Goal: Information Seeking & Learning: Learn about a topic

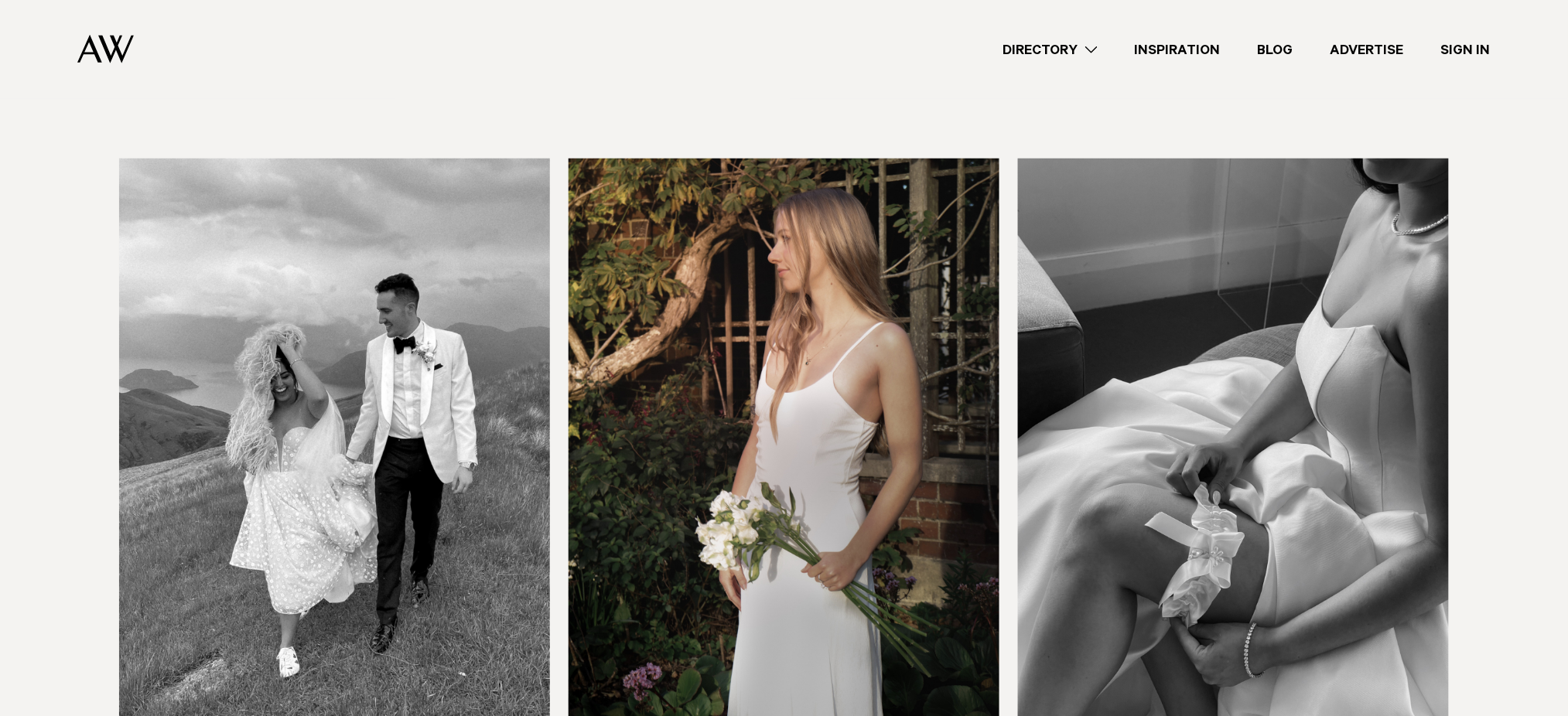
scroll to position [536, 0]
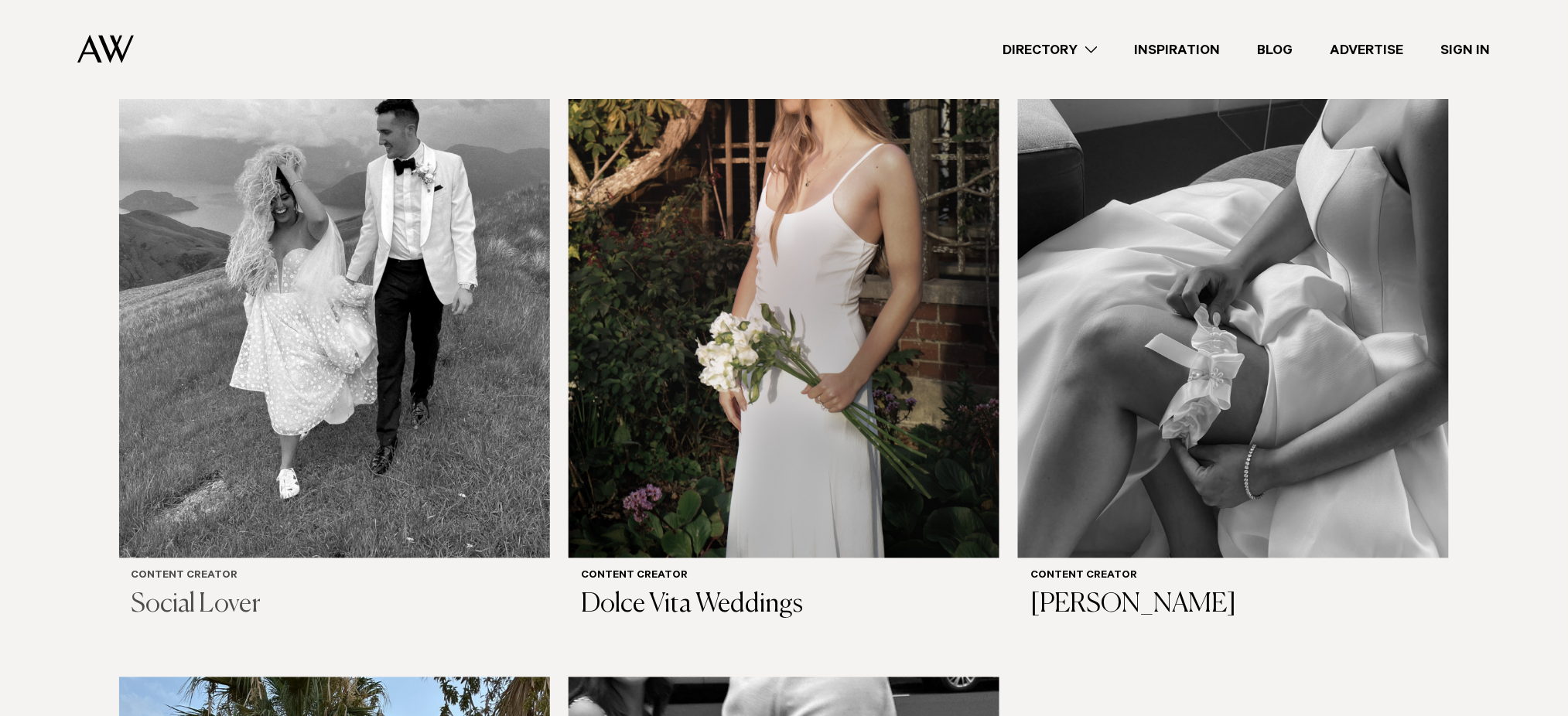
click at [293, 394] on img at bounding box center [335, 269] width 431 height 579
click at [738, 425] on img at bounding box center [784, 269] width 431 height 579
click at [1078, 337] on img at bounding box center [1233, 269] width 431 height 579
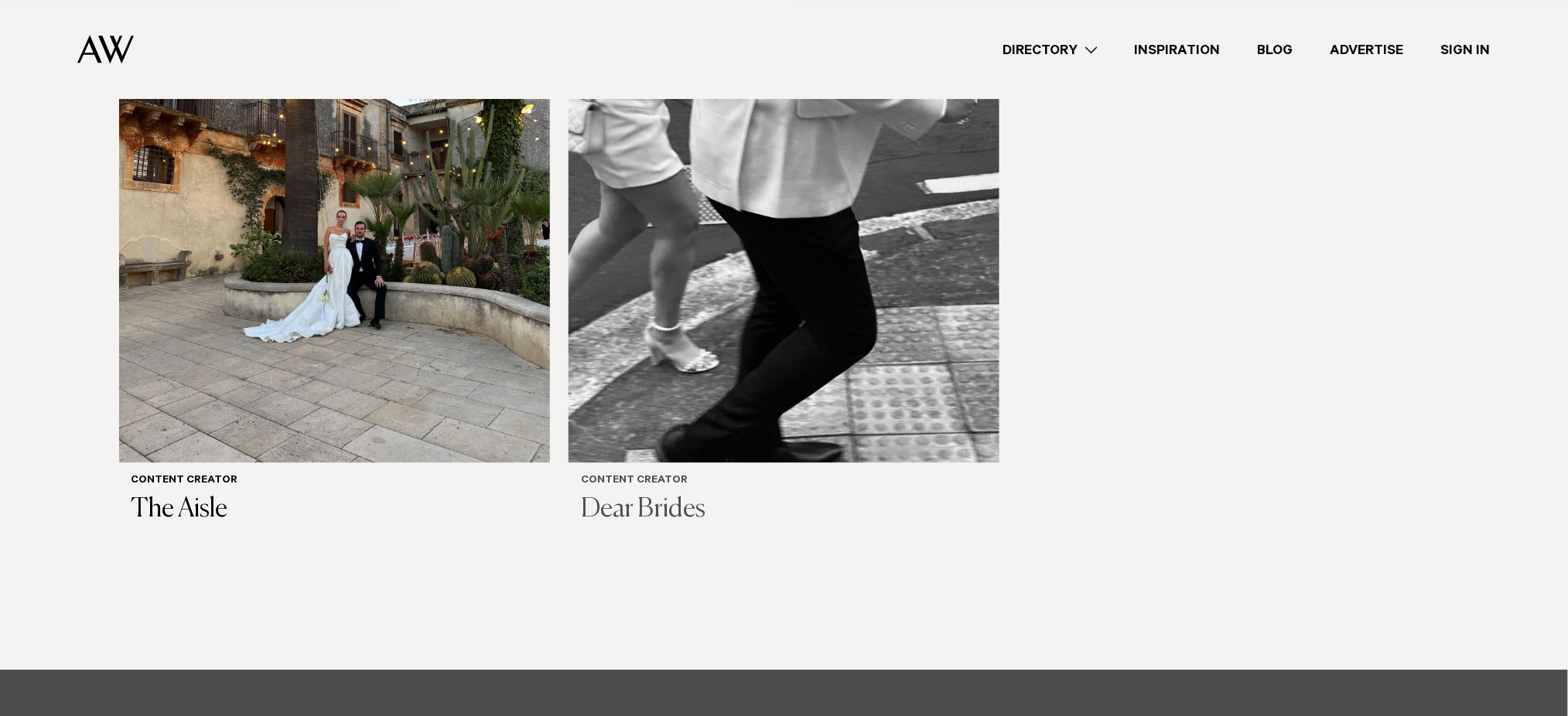
scroll to position [1362, 0]
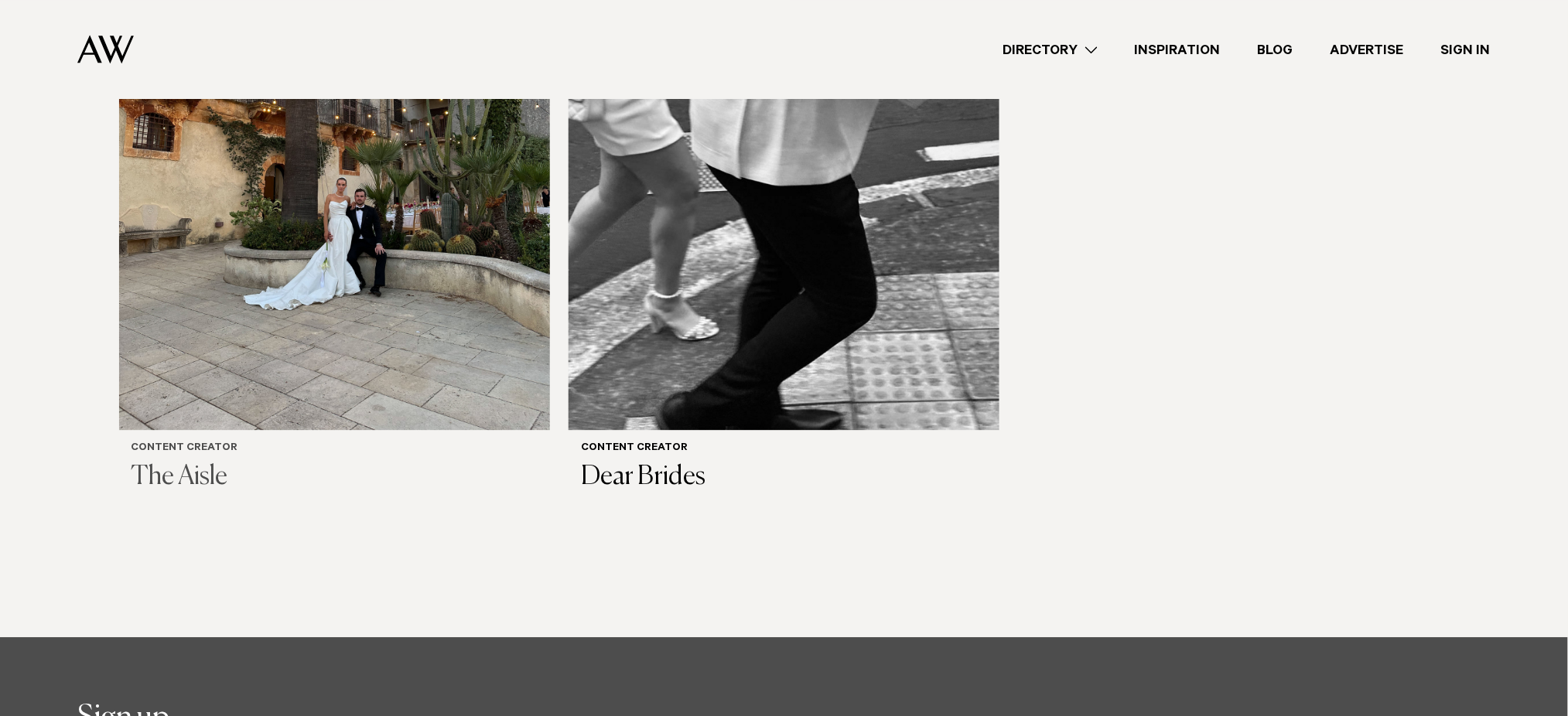
click at [335, 291] on img at bounding box center [335, 142] width 431 height 579
click at [736, 263] on img at bounding box center [784, 142] width 431 height 579
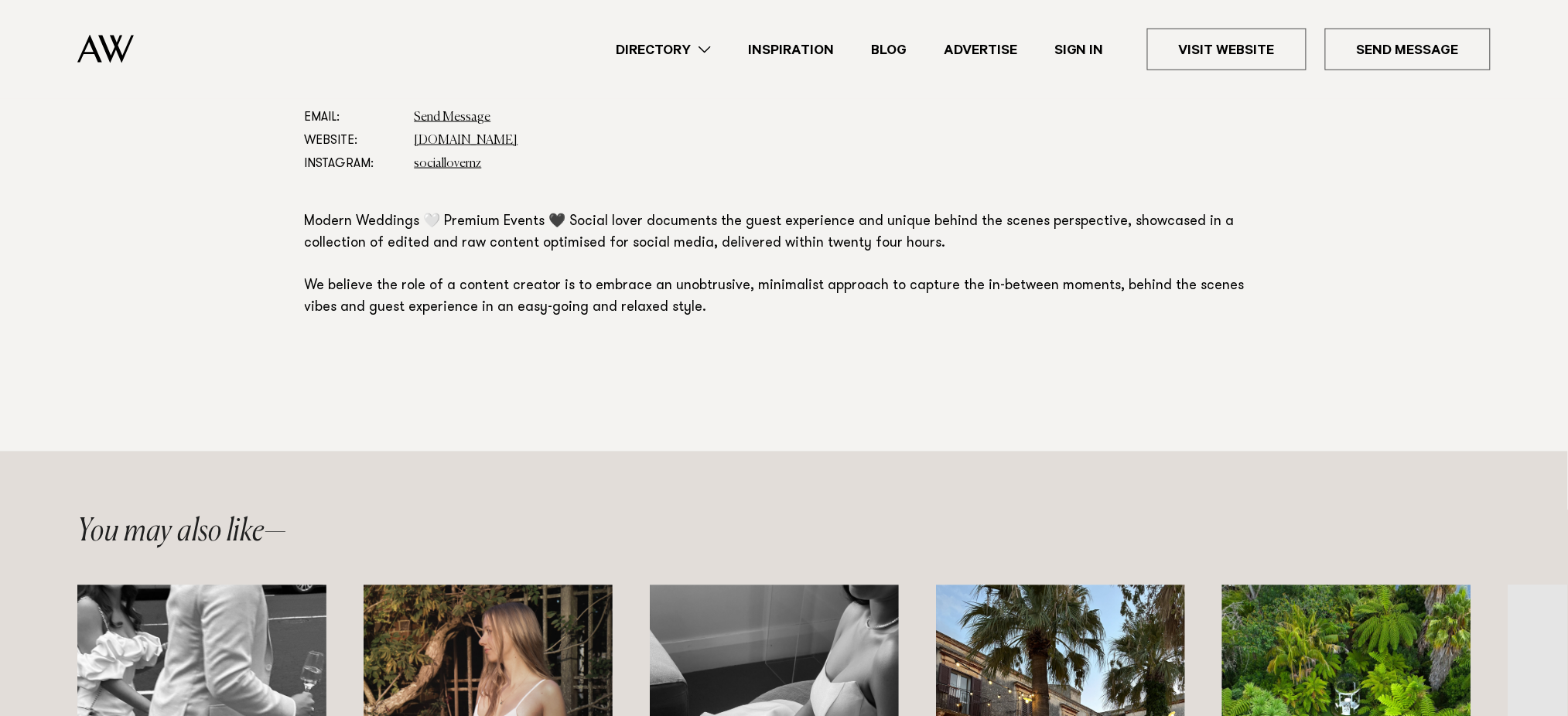
scroll to position [825, 0]
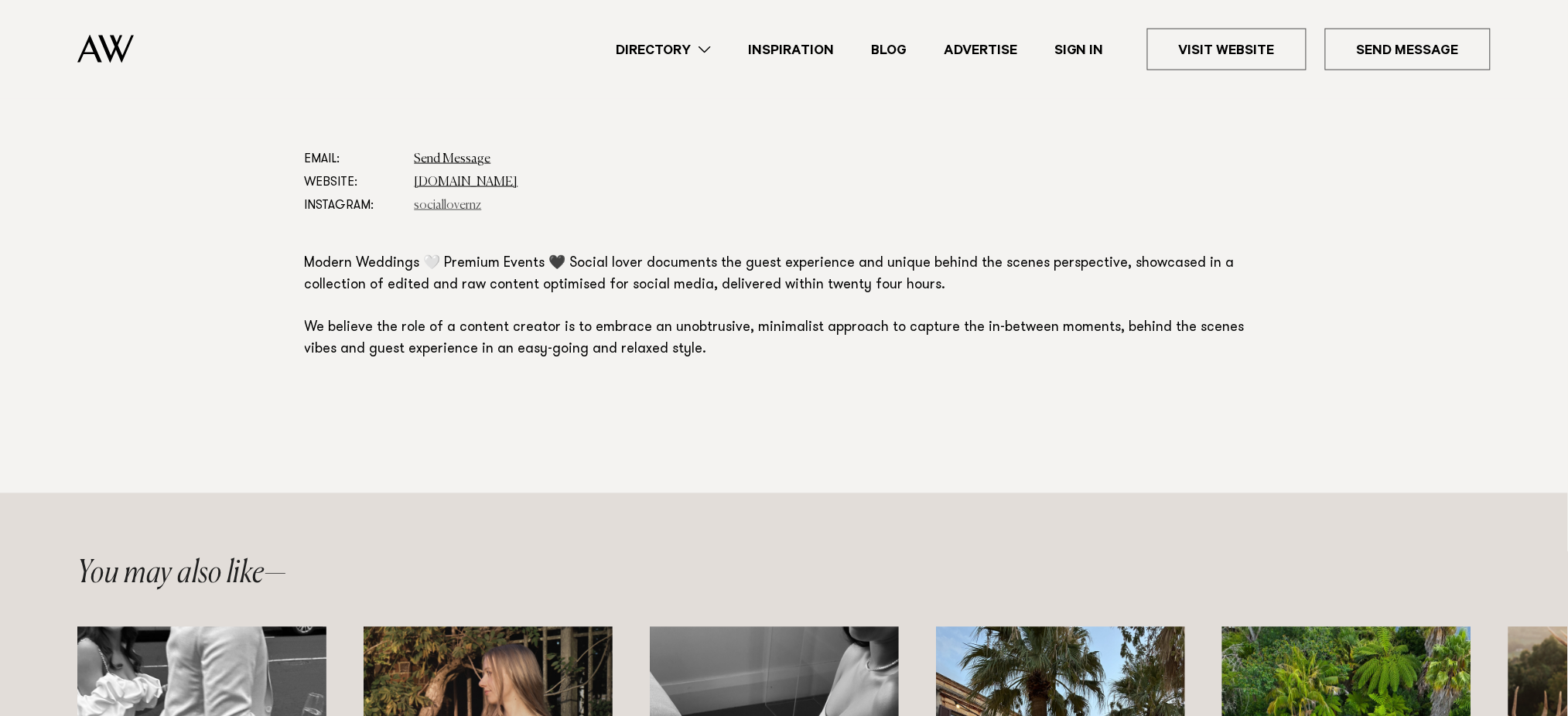
click at [461, 207] on link "sociallovernz" at bounding box center [448, 206] width 67 height 12
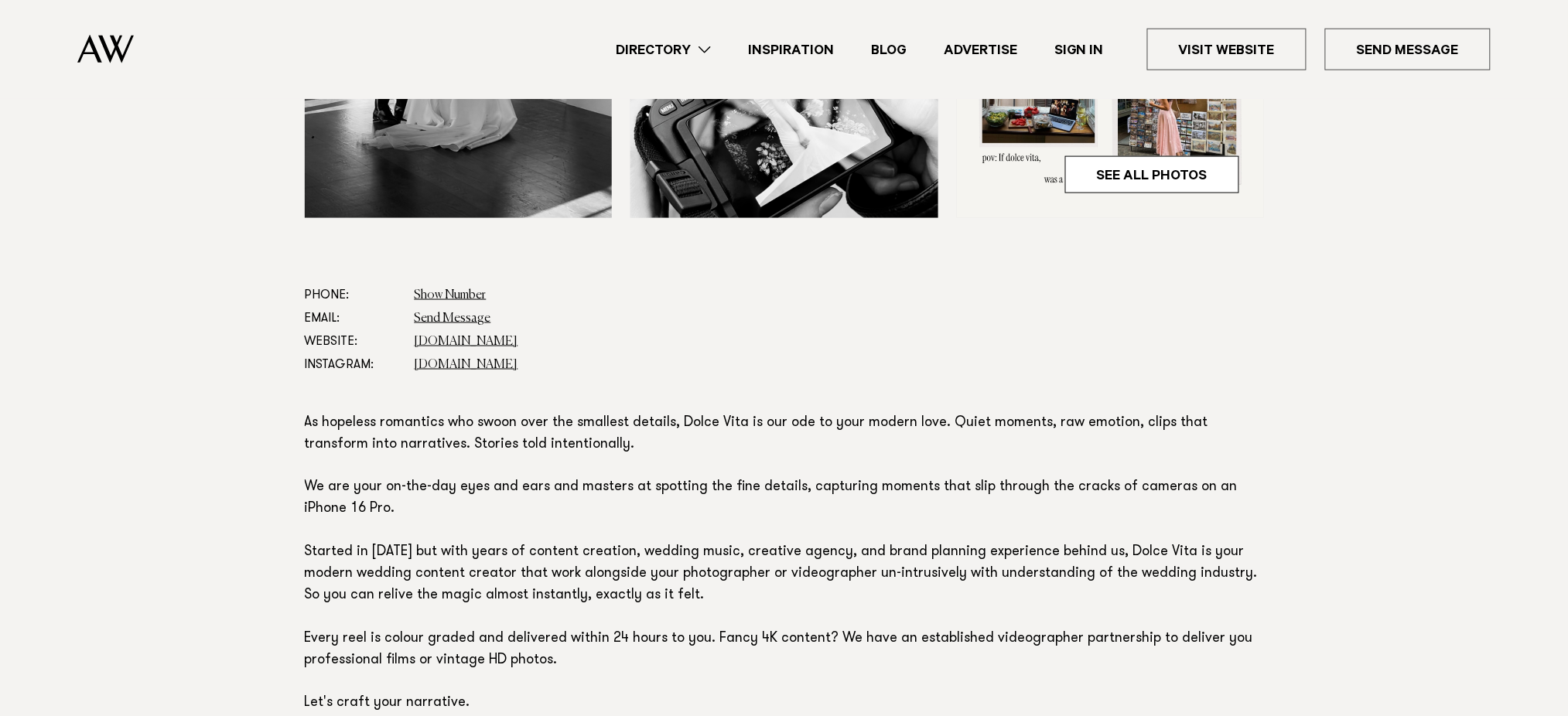
scroll to position [700, 0]
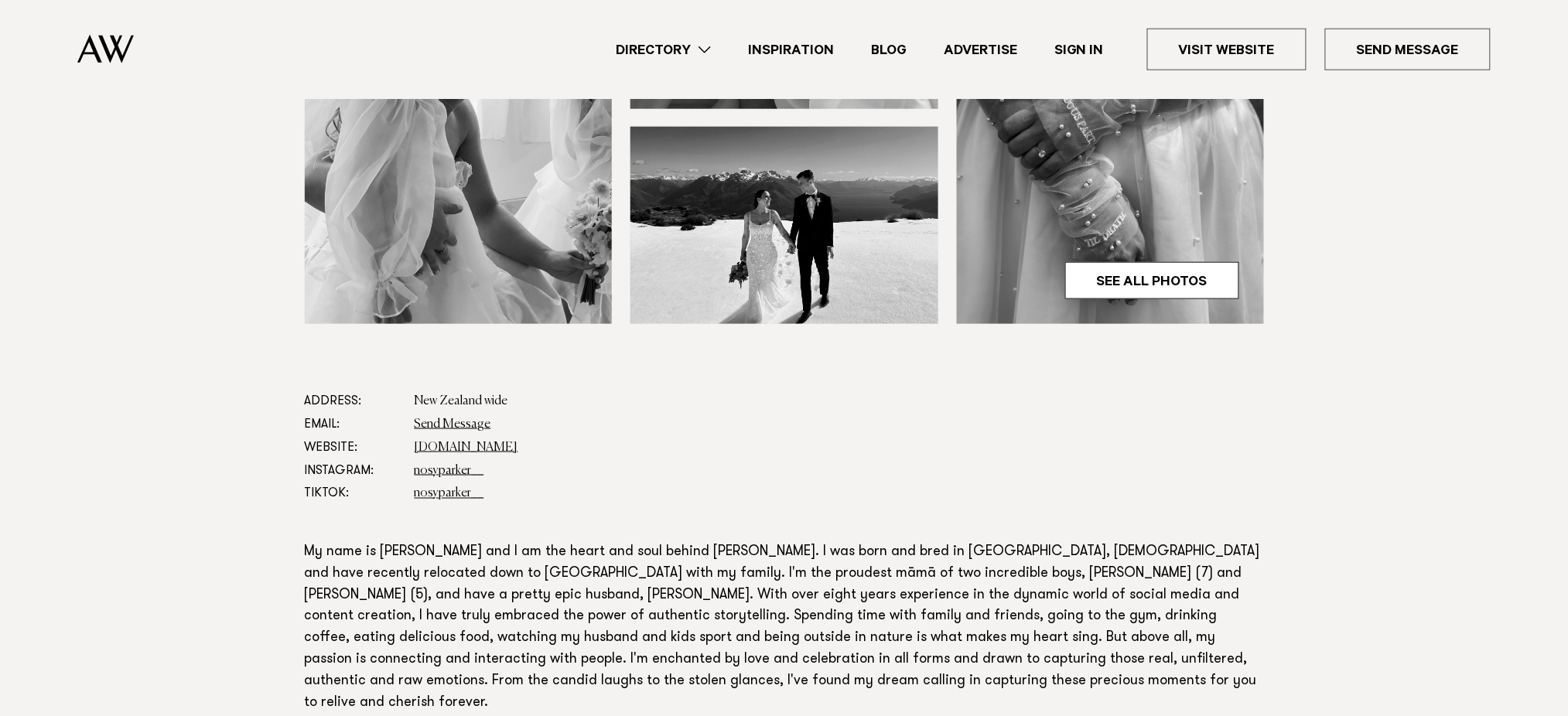
scroll to position [742, 0]
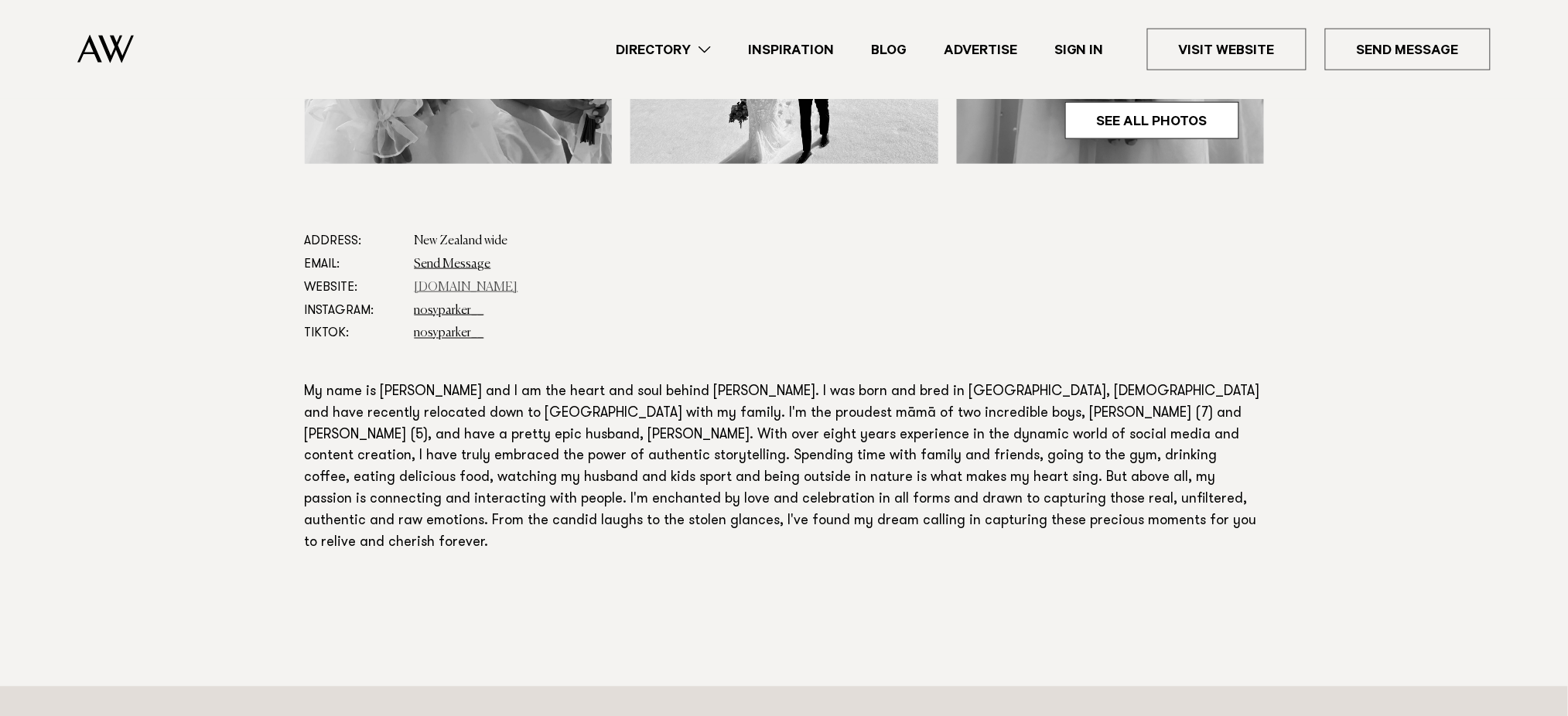
click at [468, 285] on link "www.nosyparkernz.co.nz" at bounding box center [466, 288] width 103 height 12
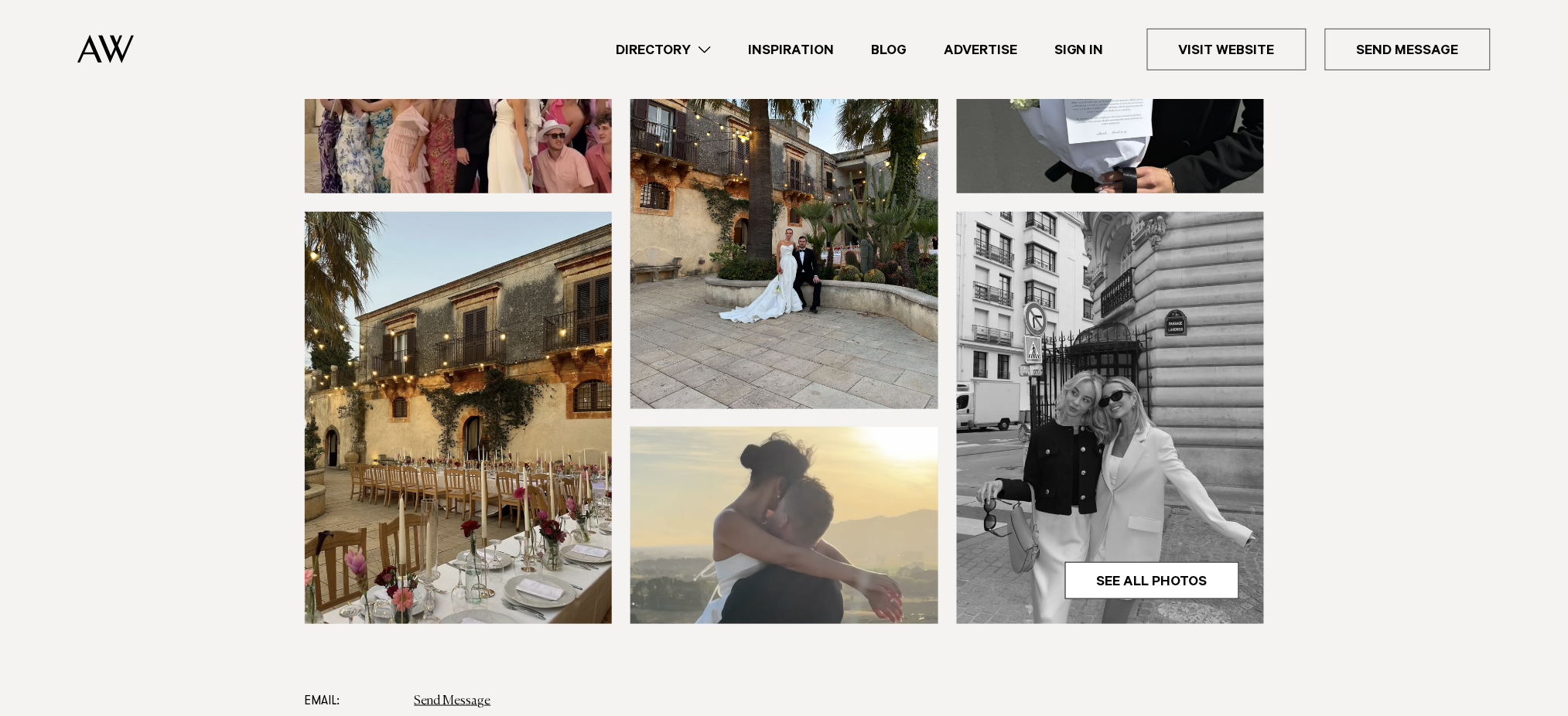
scroll to position [495, 0]
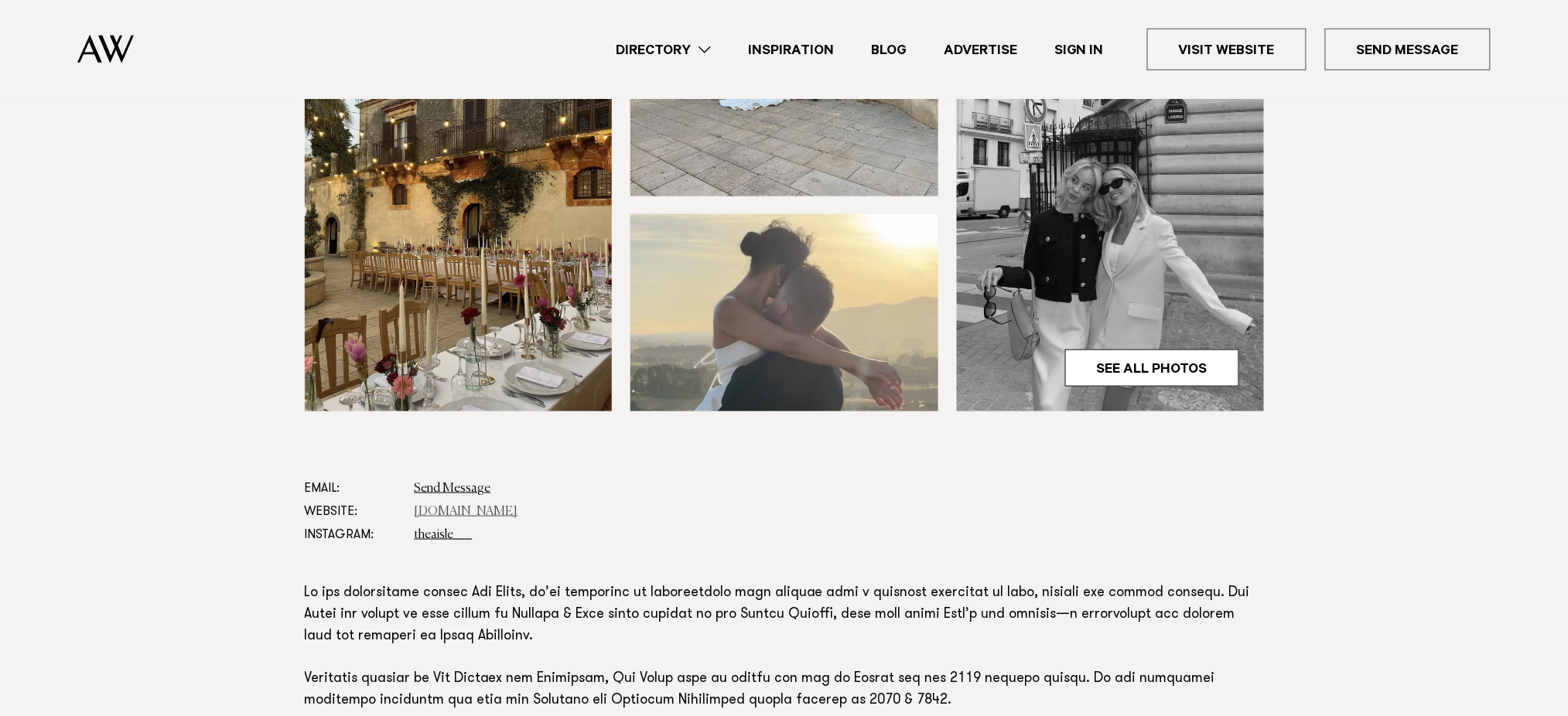
click at [448, 514] on link "[DOMAIN_NAME]" at bounding box center [466, 512] width 103 height 12
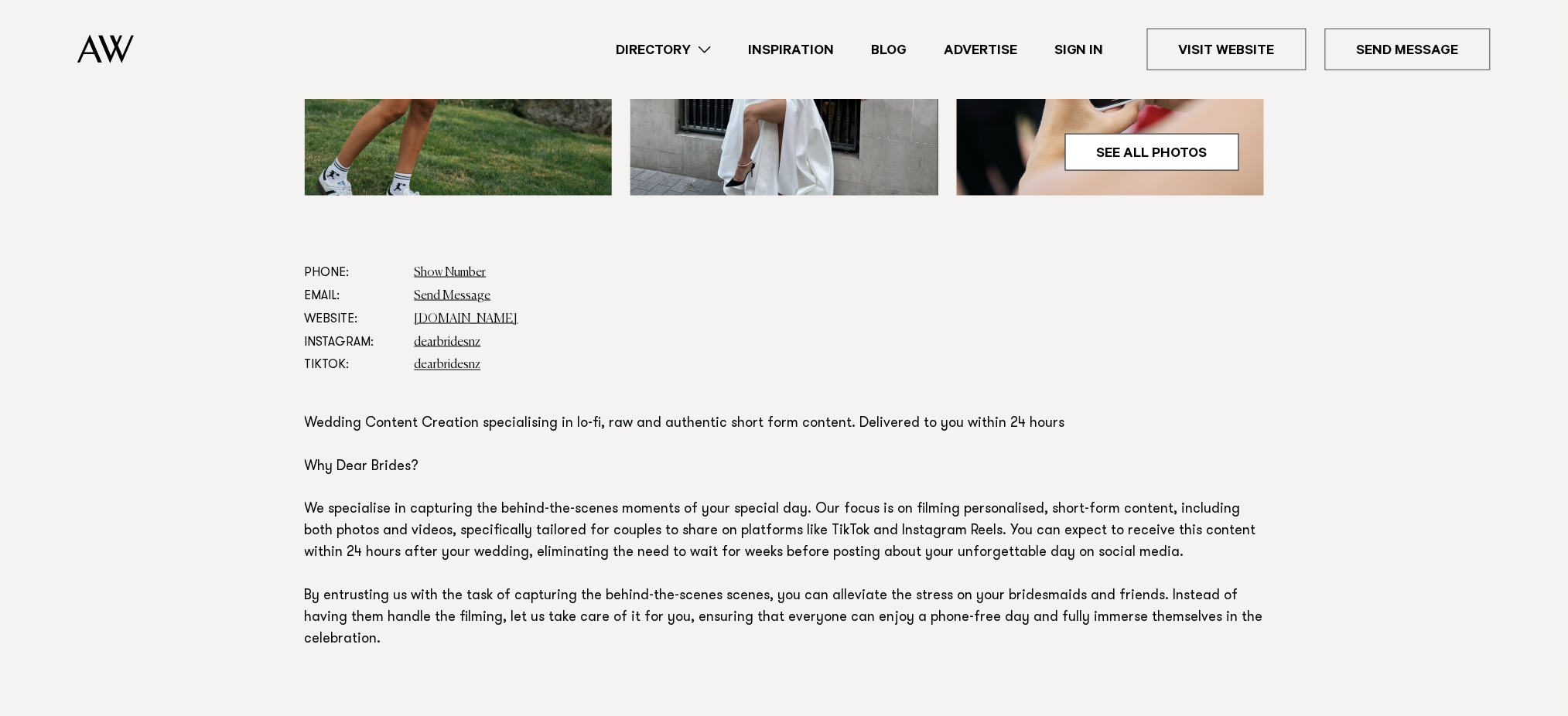
scroll to position [742, 0]
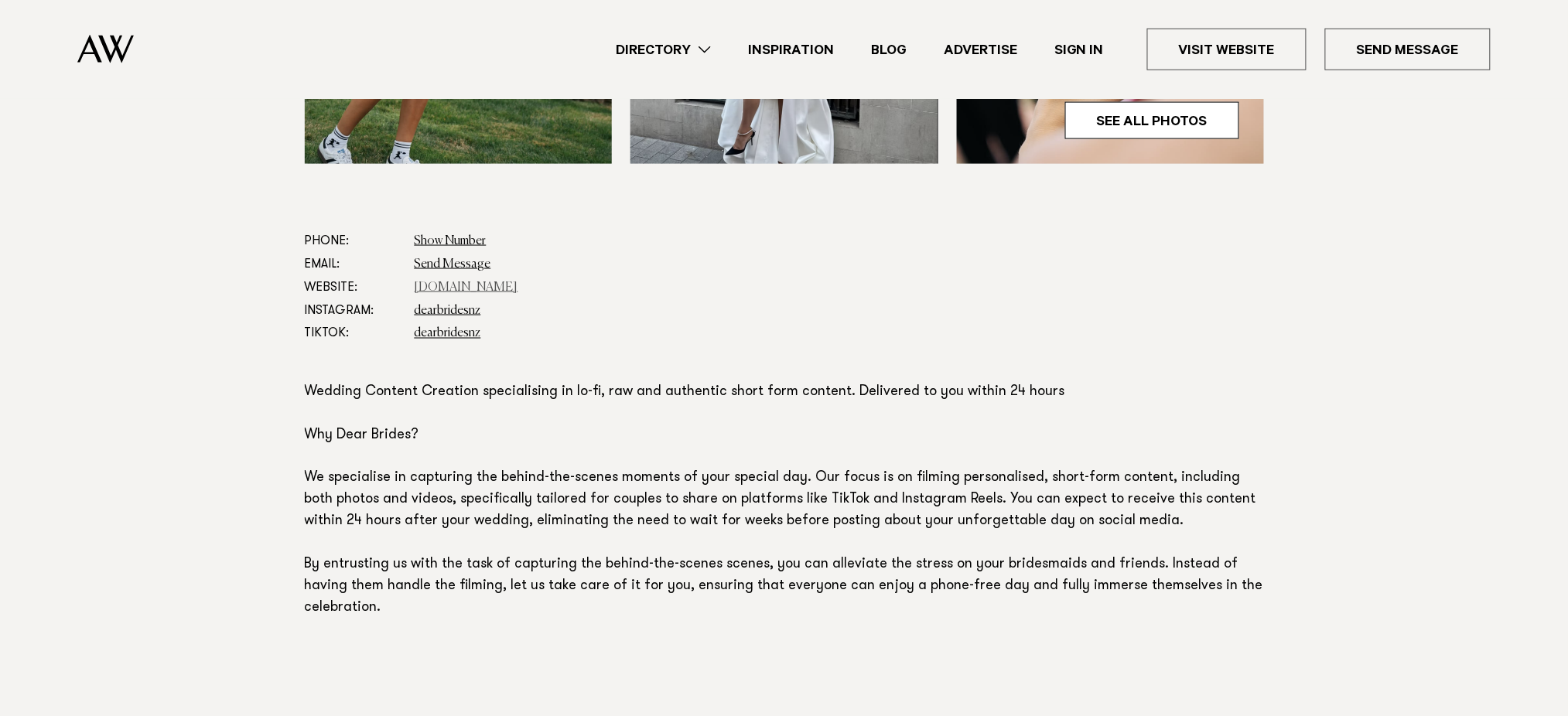
click at [489, 291] on link "[DOMAIN_NAME]" at bounding box center [466, 288] width 103 height 12
